Goal: Transaction & Acquisition: Purchase product/service

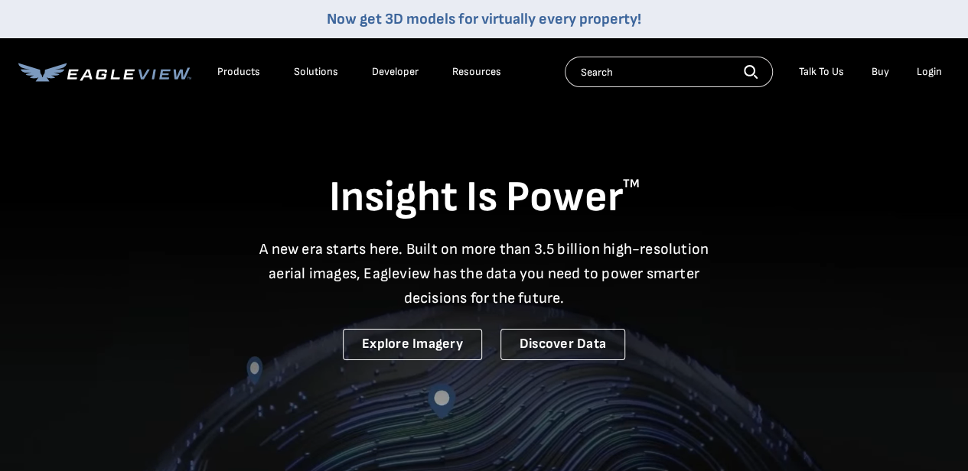
click at [926, 68] on div "Login" at bounding box center [929, 72] width 25 height 14
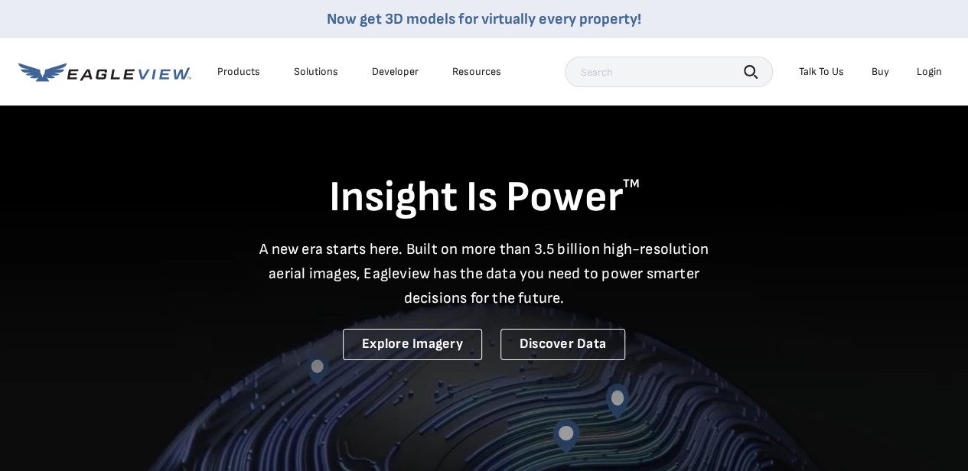
click at [929, 67] on div "Login" at bounding box center [929, 72] width 25 height 14
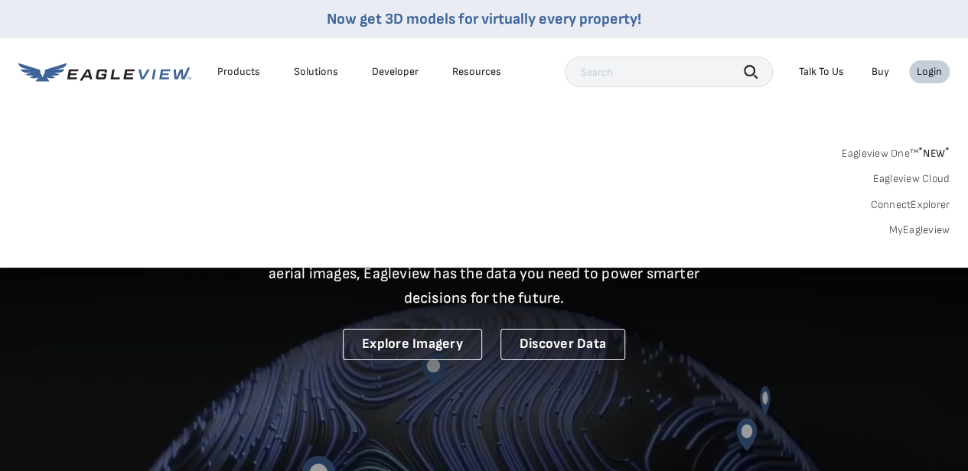
click at [917, 230] on link "MyEagleview" at bounding box center [918, 230] width 61 height 14
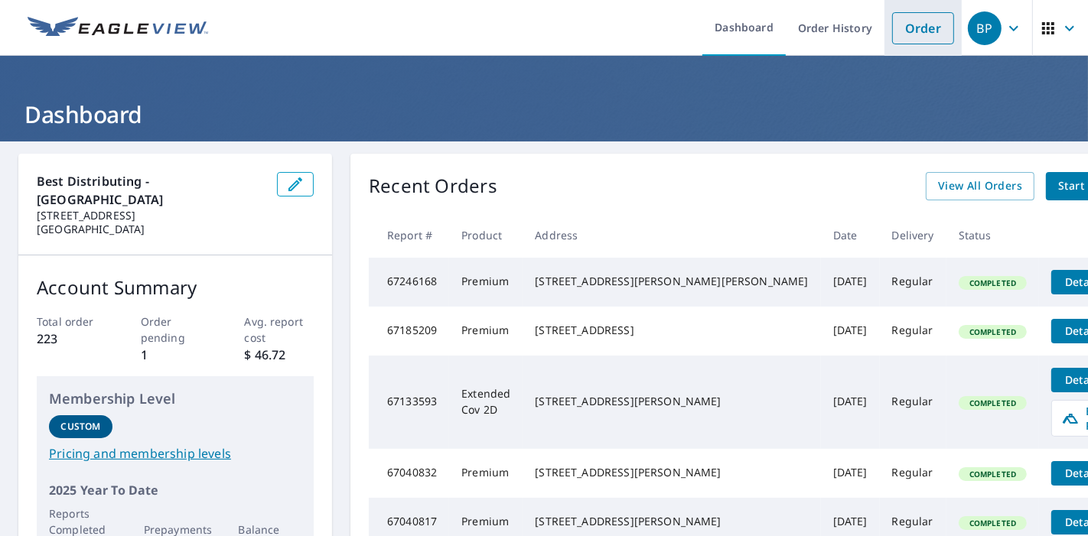
click at [905, 27] on link "Order" at bounding box center [923, 28] width 62 height 32
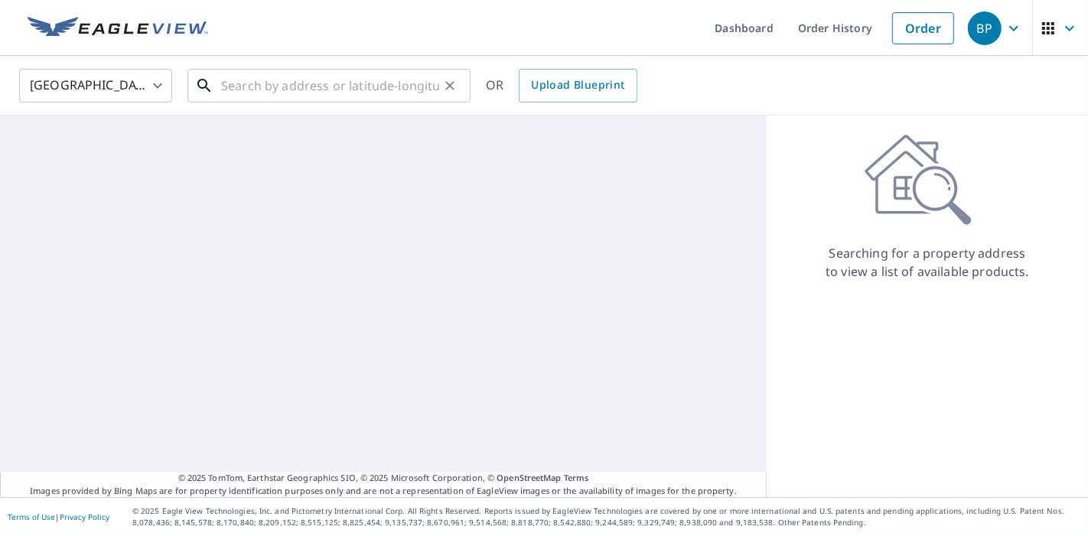
click at [258, 86] on input "text" at bounding box center [330, 85] width 218 height 43
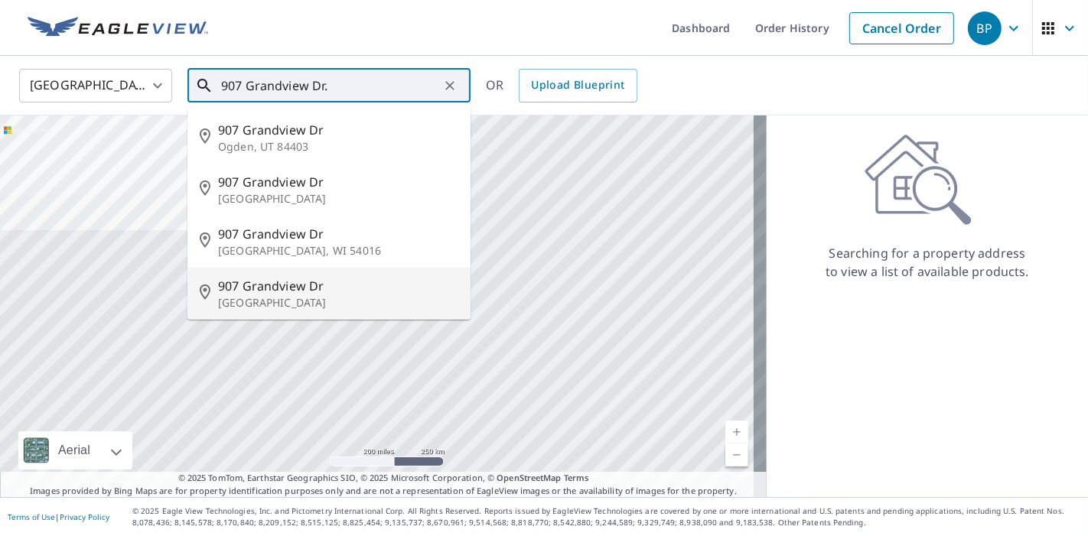
click at [340, 282] on span "907 Grandview Dr" at bounding box center [338, 286] width 240 height 18
type input "907 Grandview Dr Hampstead, NC 28443"
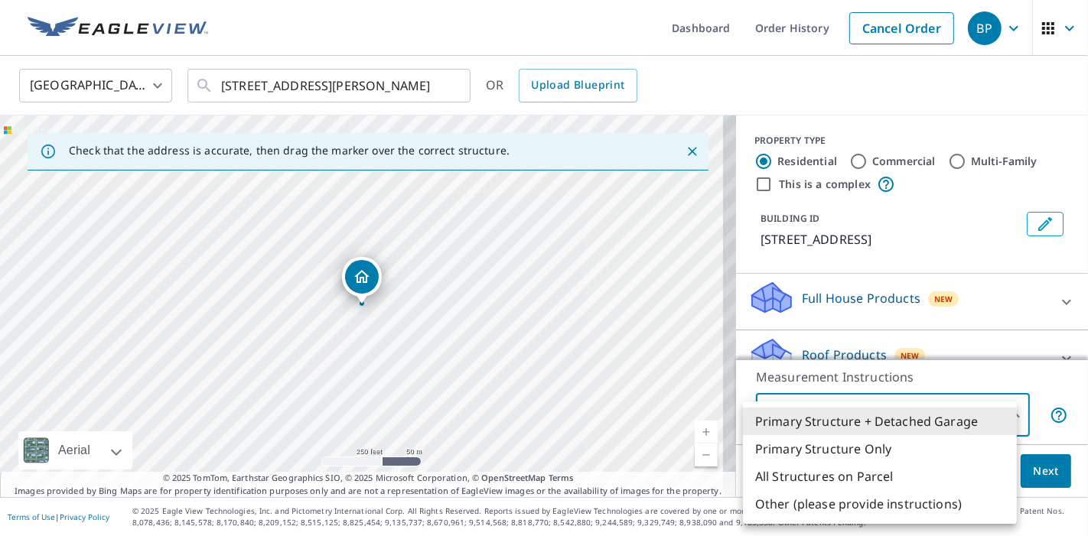
click at [992, 415] on body "BP BP Dashboard Order History Cancel Order BP United States US ​ 907 Grandview …" at bounding box center [544, 268] width 1088 height 536
click at [878, 477] on li "All Structures on Parcel" at bounding box center [880, 477] width 274 height 28
type input "3"
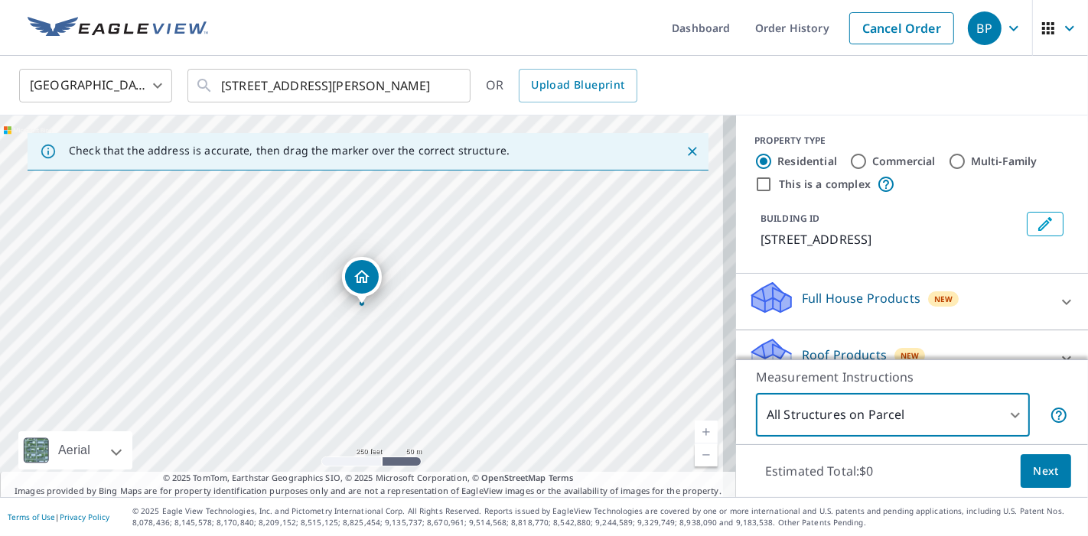
click at [1051, 471] on button "Next" at bounding box center [1046, 472] width 51 height 34
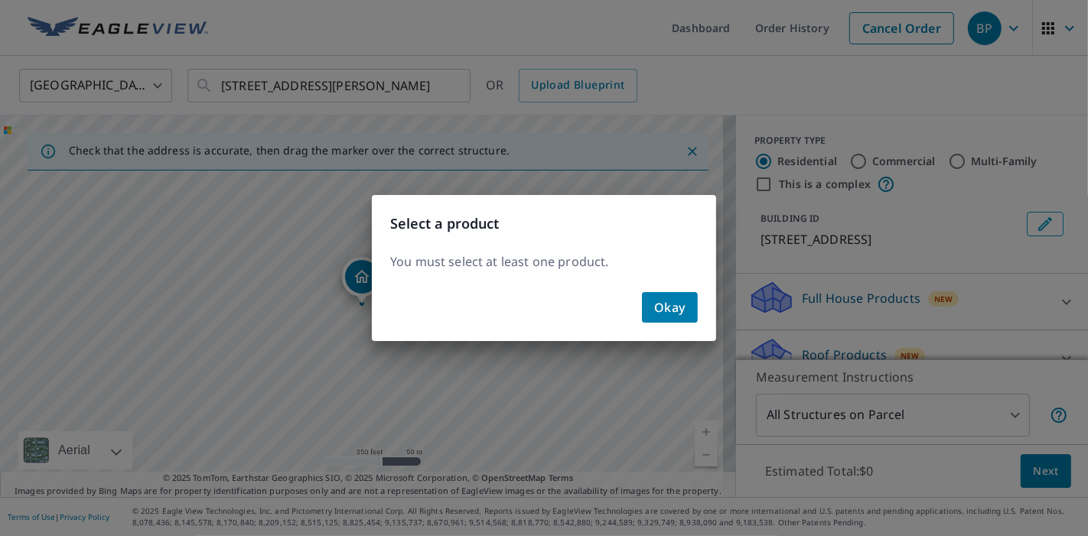
click at [712, 307] on div "Okay" at bounding box center [544, 313] width 344 height 55
click at [676, 310] on span "Okay" at bounding box center [669, 307] width 31 height 21
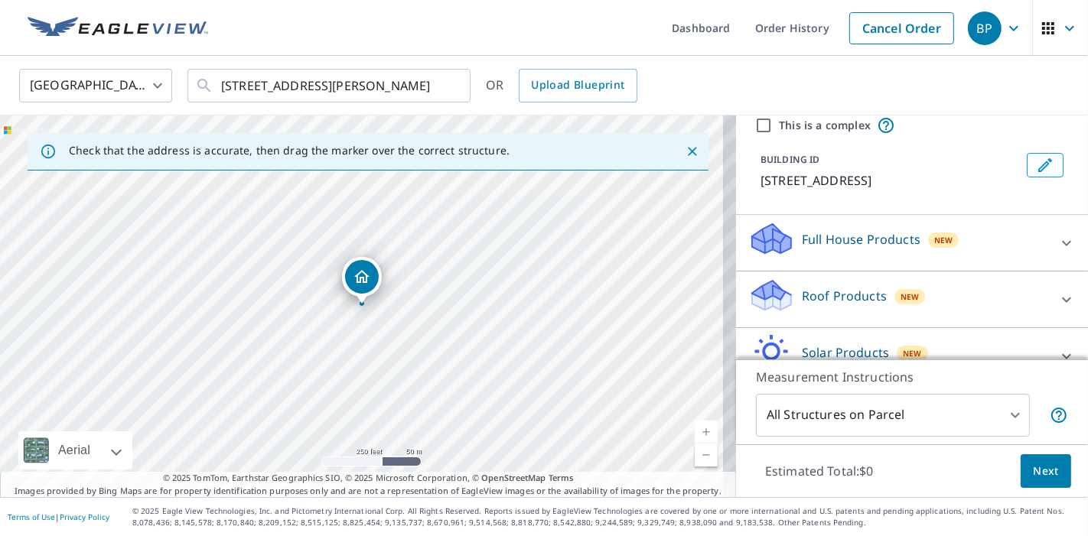
scroll to position [85, 0]
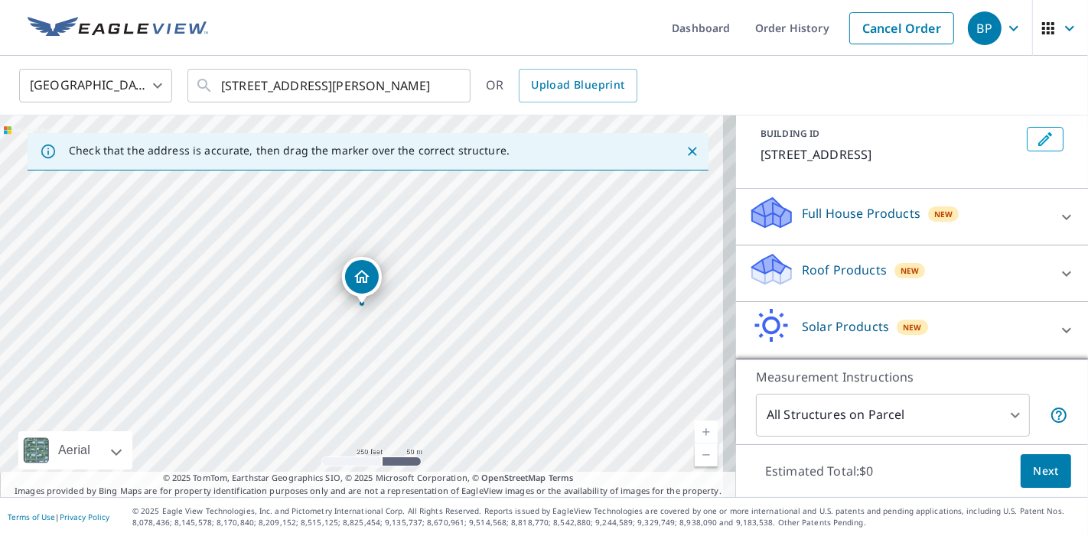
click at [827, 277] on p "Roof Products" at bounding box center [844, 270] width 85 height 18
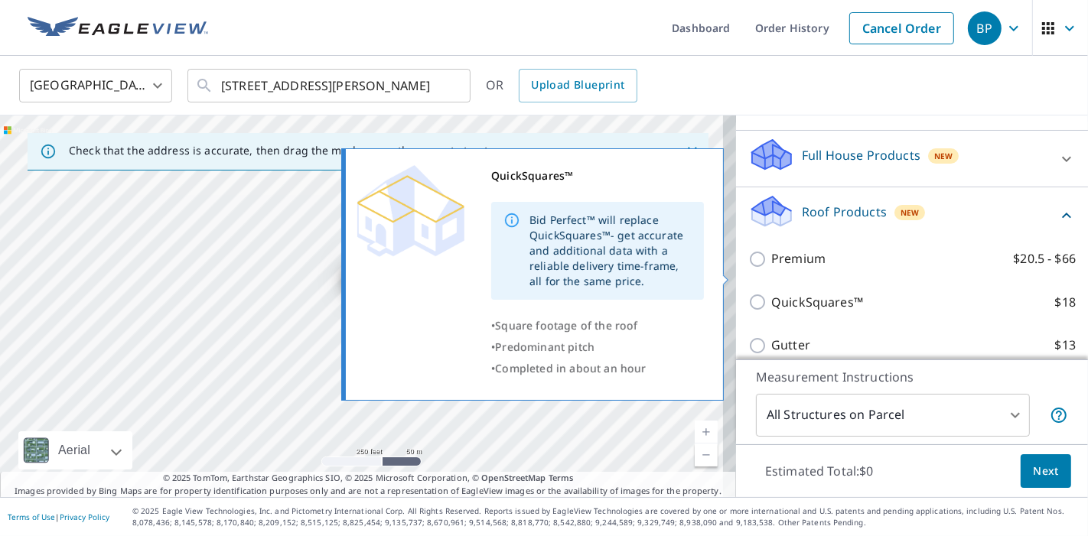
scroll to position [170, 0]
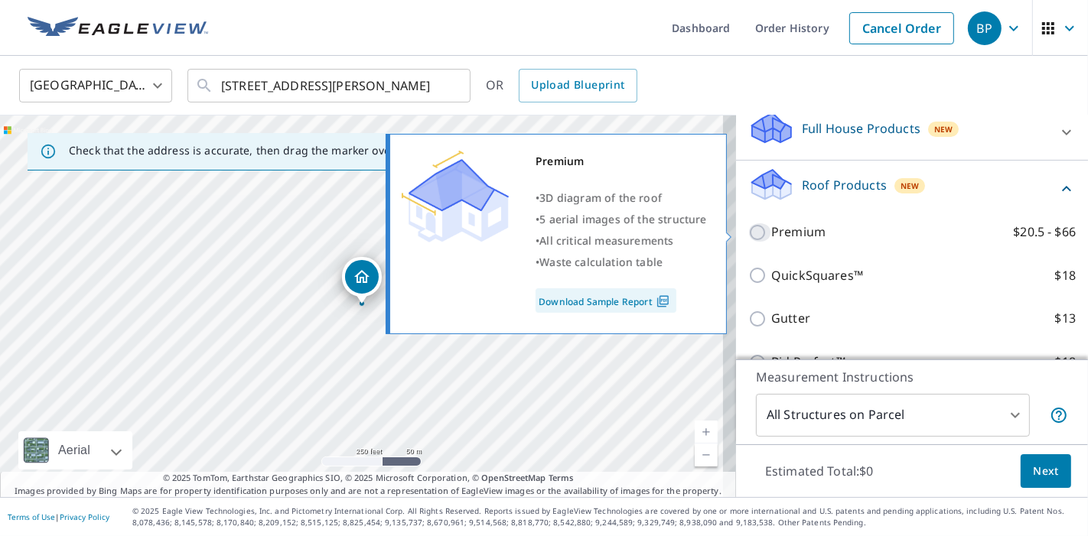
click at [748, 234] on input "Premium $20.5 - $66" at bounding box center [759, 232] width 23 height 18
checkbox input "true"
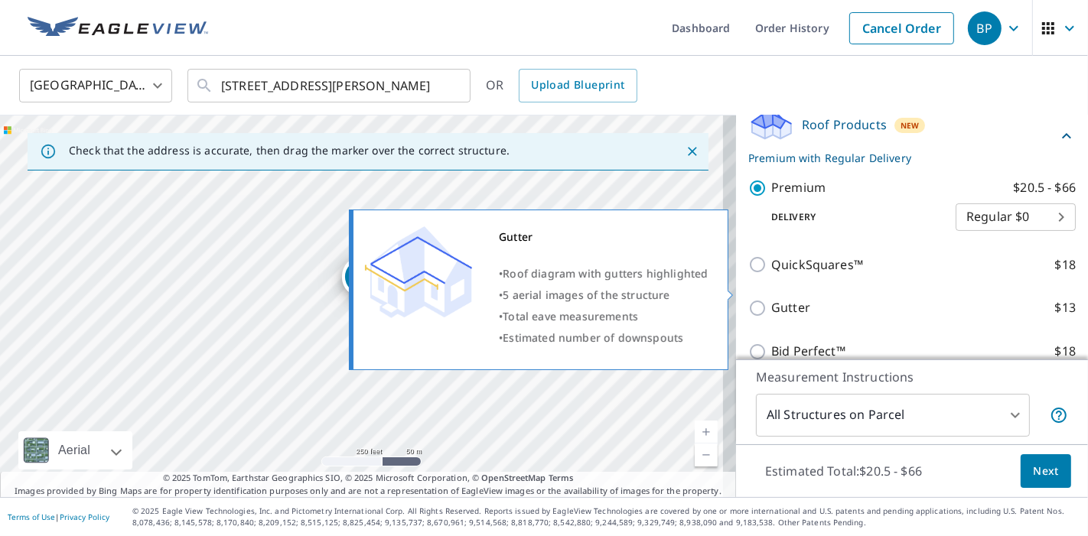
scroll to position [255, 0]
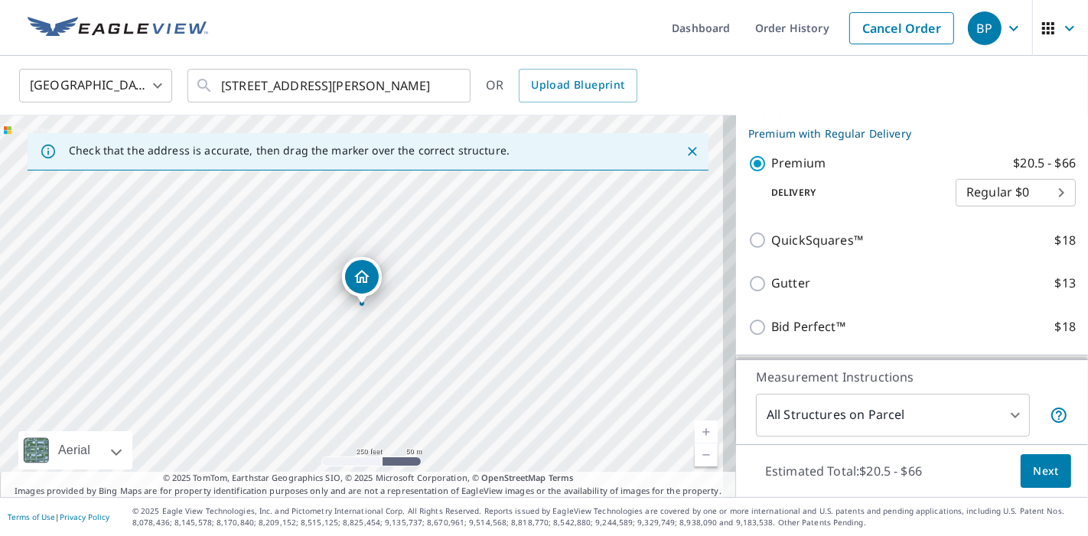
click at [1034, 468] on span "Next" at bounding box center [1046, 471] width 26 height 19
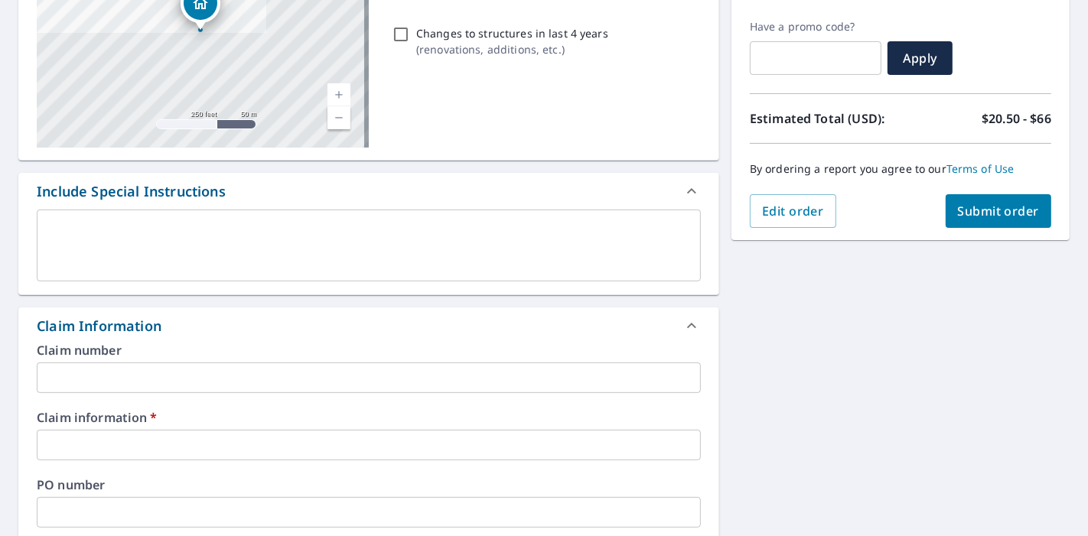
scroll to position [255, 0]
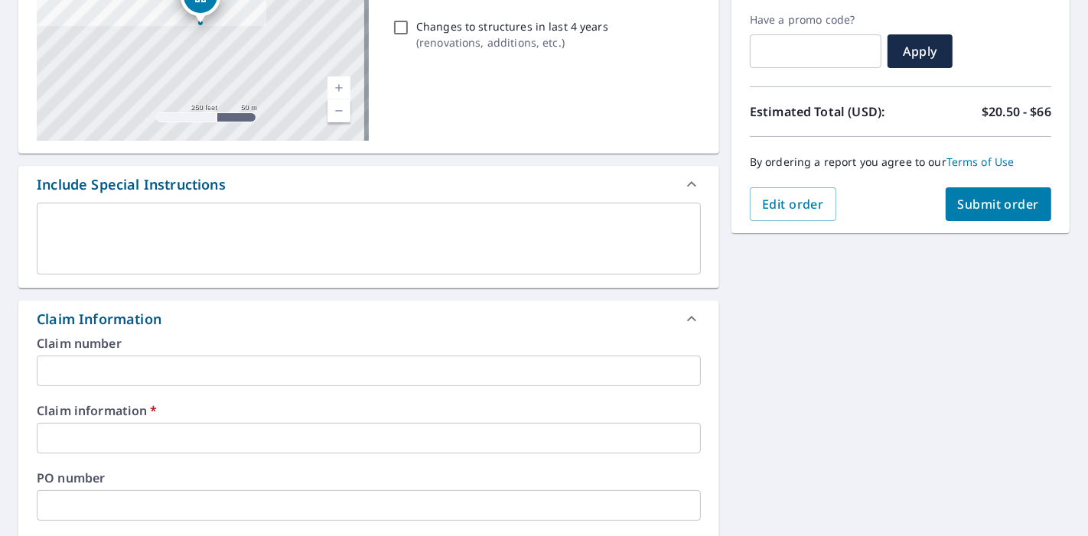
click at [103, 434] on input "text" at bounding box center [369, 438] width 664 height 31
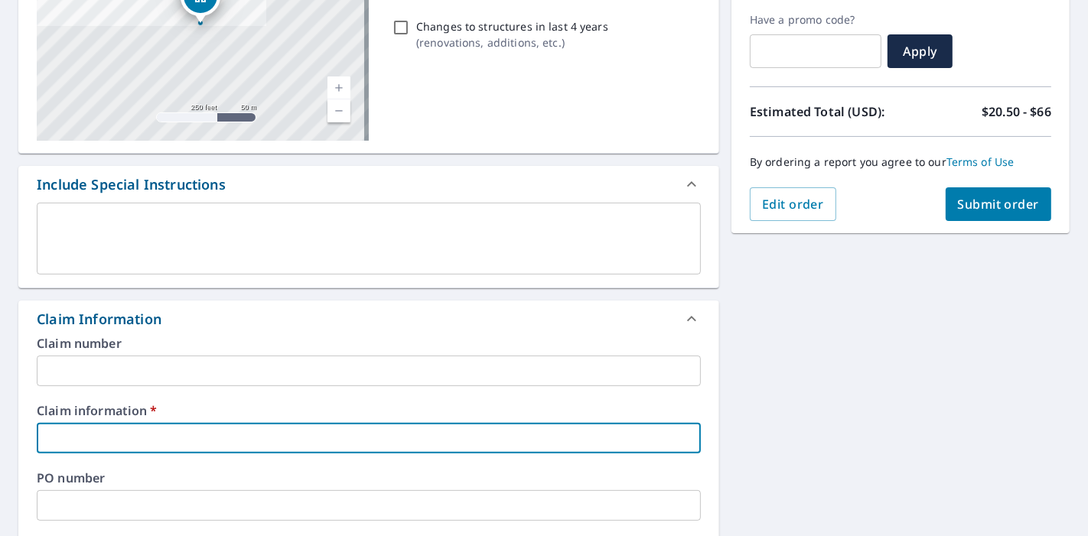
type input "n"
checkbox input "true"
type input "n/"
checkbox input "true"
type input "n/a"
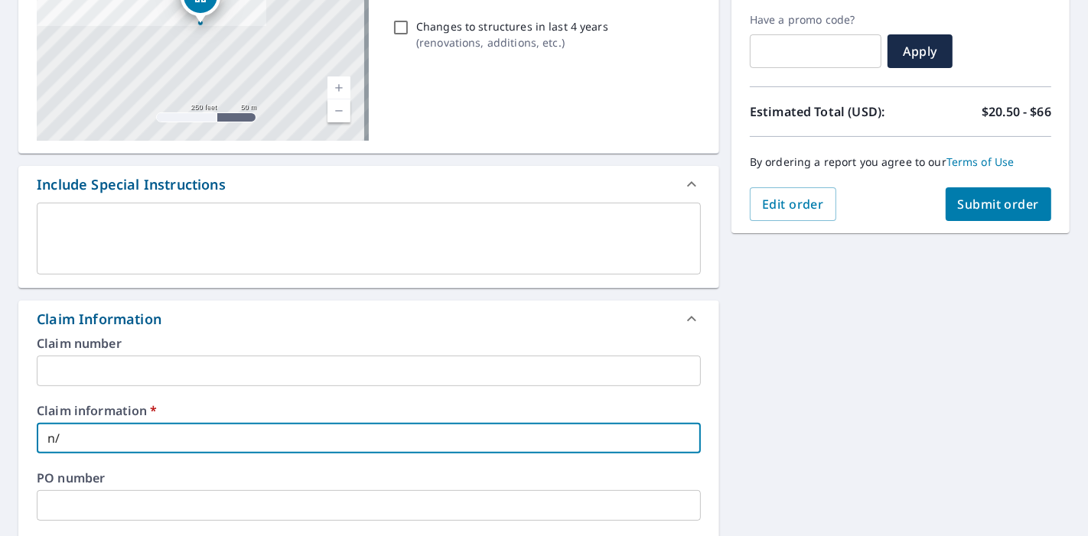
checkbox input "true"
type input "n/a"
click at [981, 342] on div "907 Grandview Dr Hampstead, NC 28443 Aerial Road A standard road map Aerial A d…" at bounding box center [544, 479] width 1088 height 1184
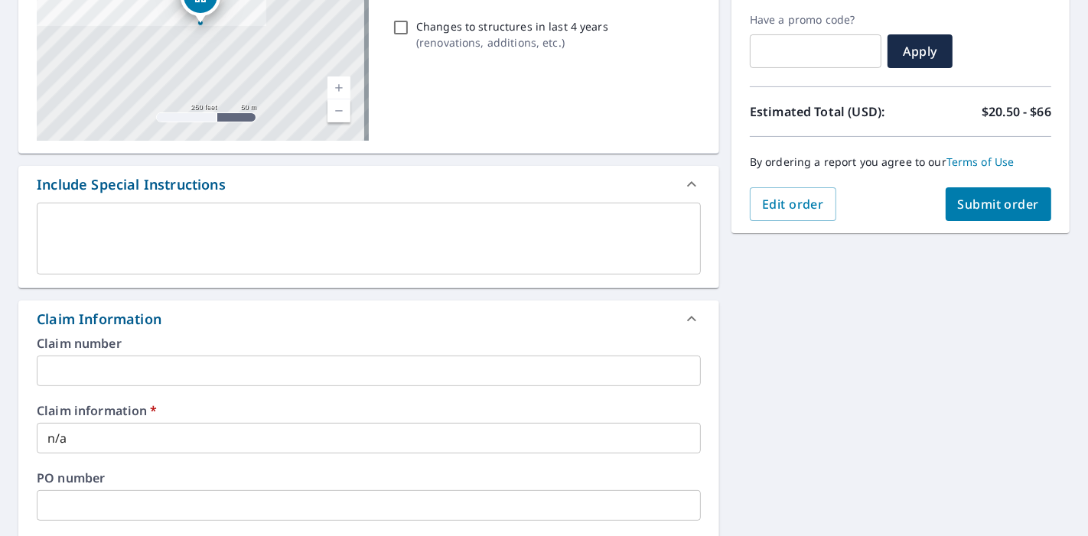
click at [953, 213] on button "Submit order" at bounding box center [999, 204] width 106 height 34
checkbox input "true"
